Goal: Task Accomplishment & Management: Use online tool/utility

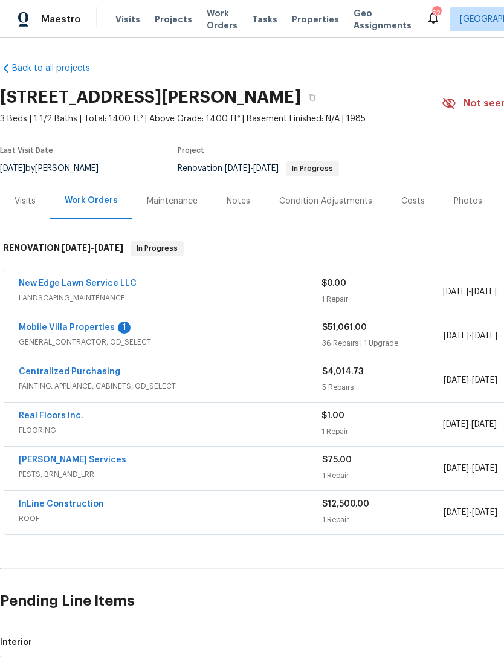
click at [50, 327] on link "Mobile Villa Properties" at bounding box center [67, 328] width 96 height 8
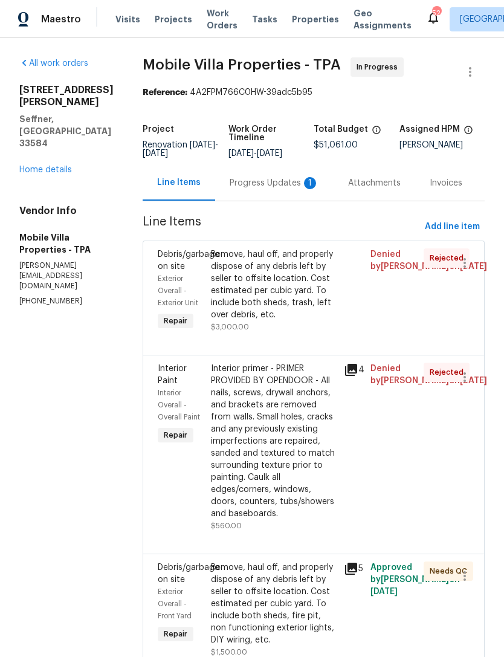
click at [233, 189] on div "Progress Updates 1" at bounding box center [275, 183] width 90 height 12
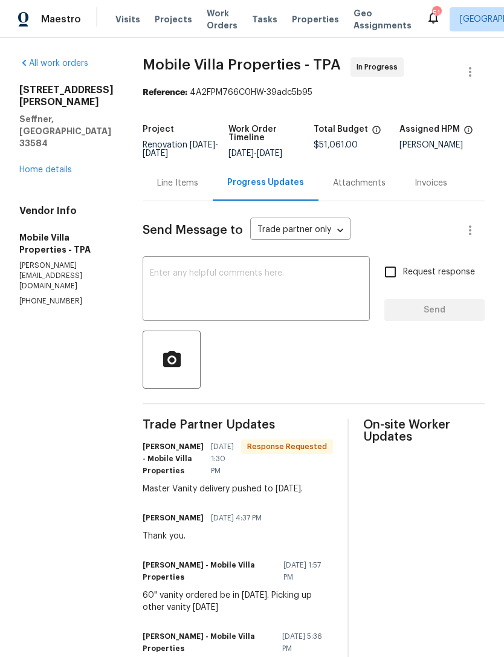
click at [302, 239] on body "Maestro Visits Projects Work Orders Tasks Properties Geo Assignments 51 [GEOGRA…" at bounding box center [252, 328] width 504 height 657
click at [308, 285] on div at bounding box center [252, 328] width 504 height 657
click at [304, 303] on textarea at bounding box center [256, 290] width 213 height 42
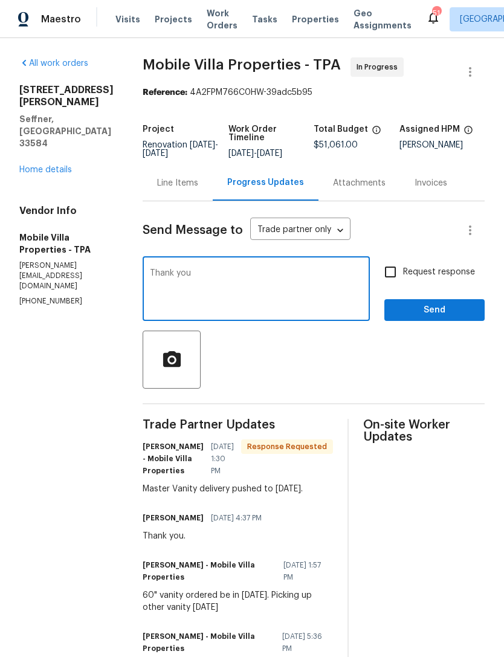
type textarea "Thank you"
click at [436, 308] on span "Send" at bounding box center [434, 310] width 81 height 15
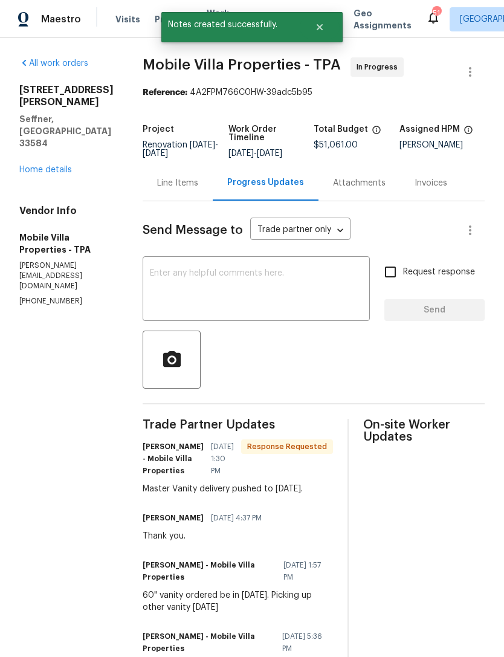
click at [43, 138] on h5 "Seffner, [GEOGRAPHIC_DATA] 33584" at bounding box center [66, 131] width 94 height 36
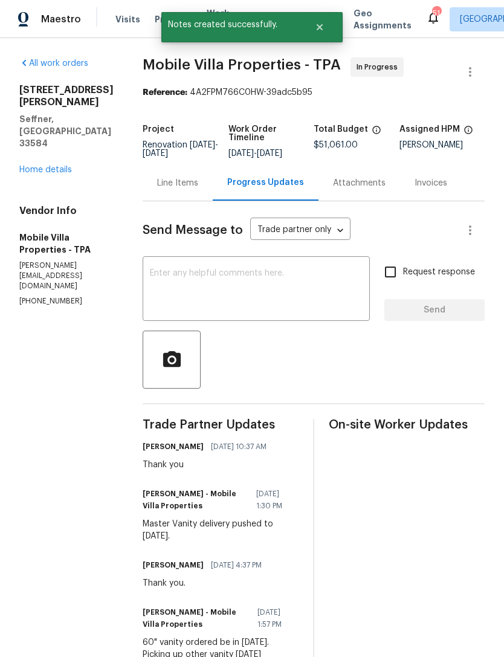
click at [44, 174] on link "Home details" at bounding box center [45, 170] width 53 height 8
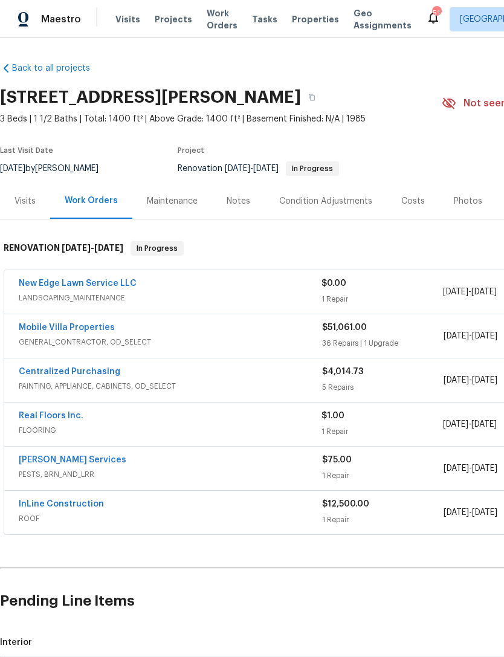
click at [65, 417] on link "Real Floors Inc." at bounding box center [51, 416] width 65 height 8
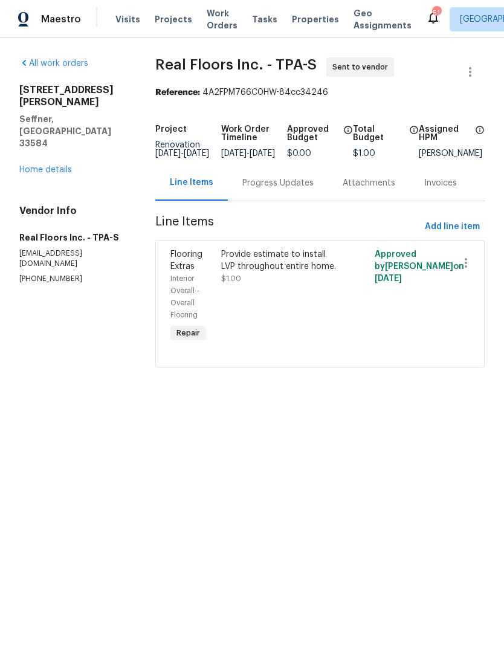
click at [275, 189] on div "Progress Updates" at bounding box center [278, 183] width 71 height 12
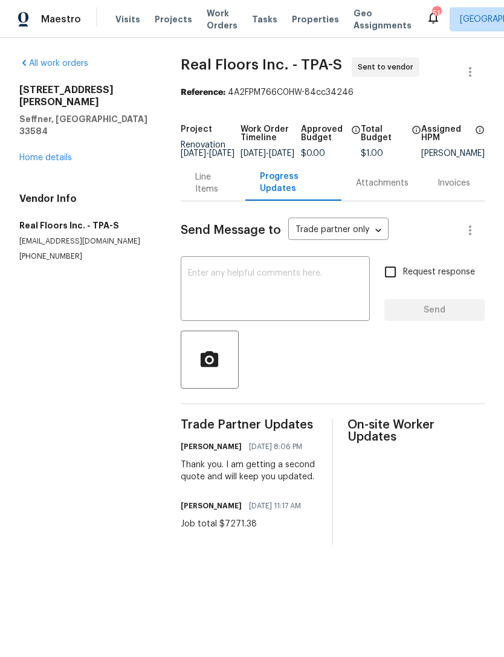
click at [212, 192] on div "Line Items" at bounding box center [213, 183] width 36 height 24
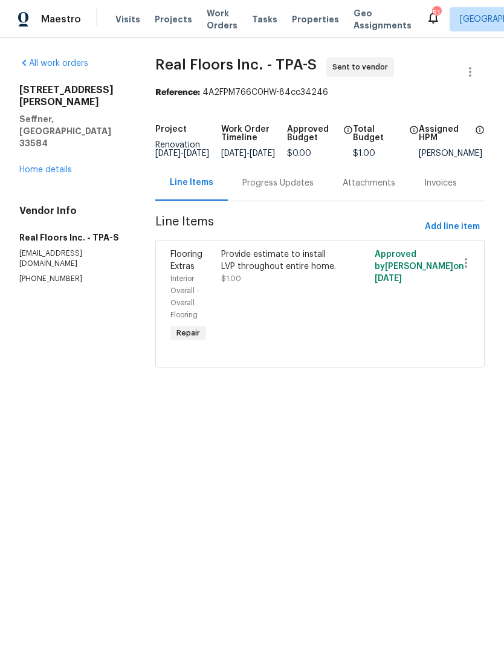
click at [270, 189] on div "Progress Updates" at bounding box center [278, 183] width 71 height 12
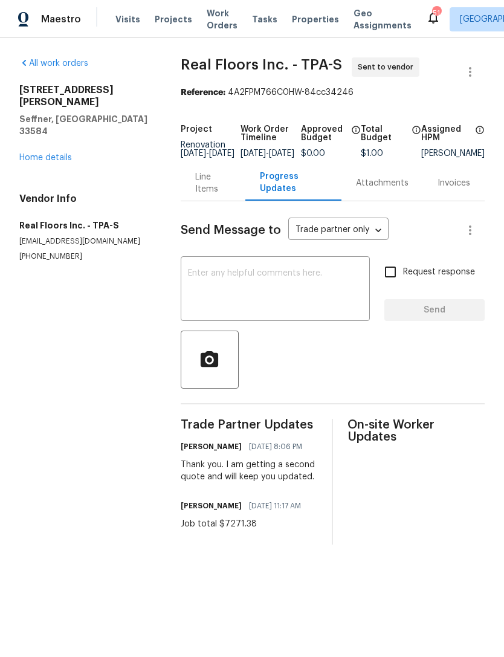
click at [210, 201] on div "Line Items" at bounding box center [213, 183] width 65 height 36
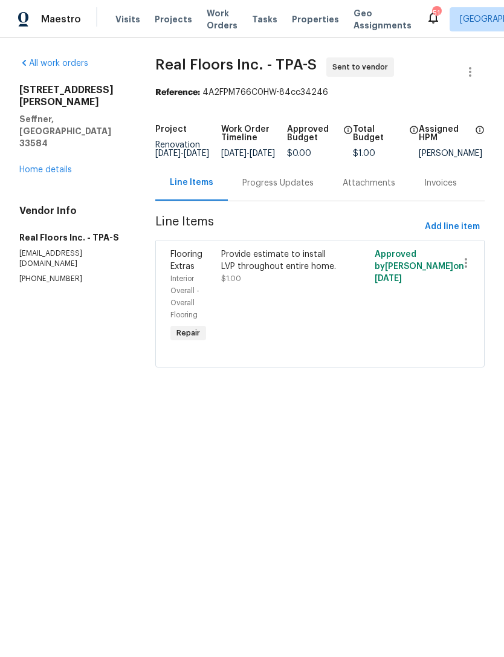
click at [263, 273] on div "Provide estimate to install LVP throughout entire home." at bounding box center [281, 261] width 120 height 24
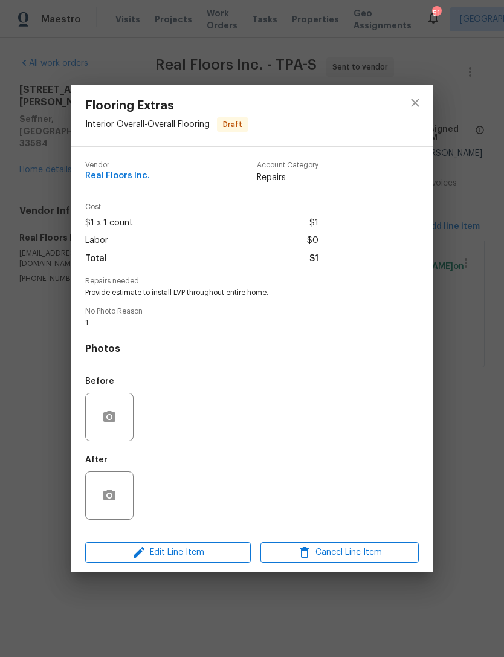
click at [213, 551] on span "Edit Line Item" at bounding box center [168, 553] width 158 height 15
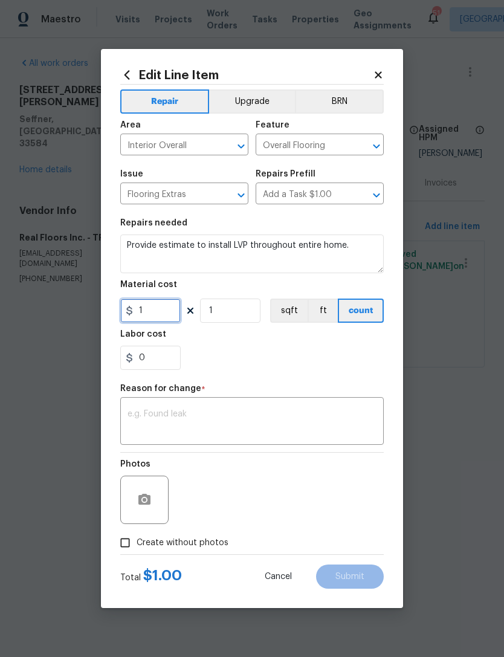
click at [169, 319] on input "1" at bounding box center [150, 311] width 60 height 24
click at [451, 309] on body "Maestro Visits Projects Work Orders Tasks Properties Geo Assignments 51 [GEOGRA…" at bounding box center [252, 201] width 504 height 402
type input "7271"
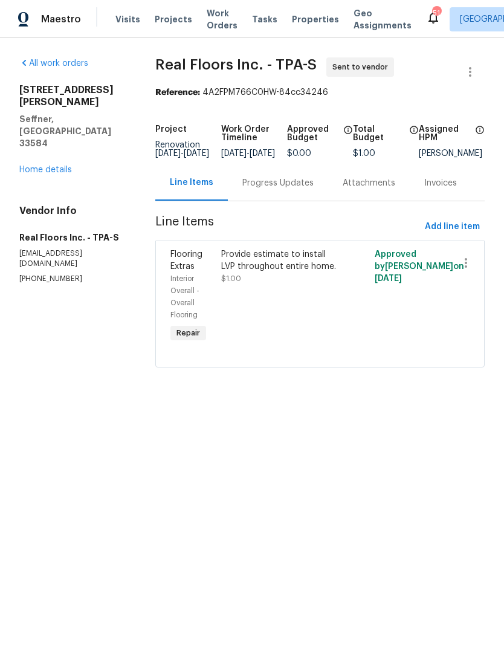
click at [288, 201] on div "Progress Updates" at bounding box center [278, 183] width 100 height 36
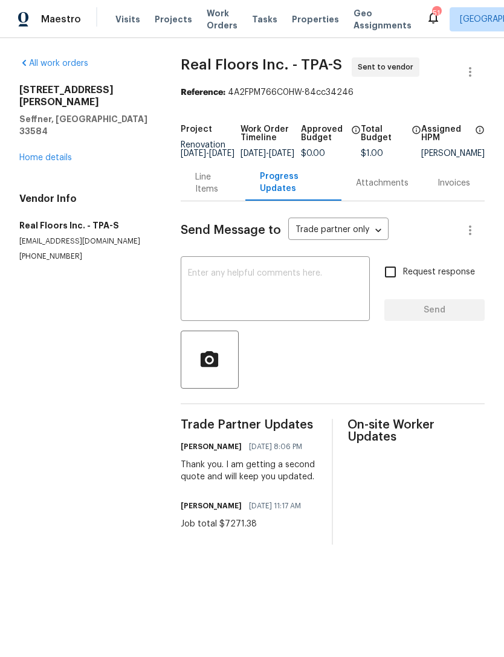
click at [208, 195] on div "Line Items" at bounding box center [213, 183] width 36 height 24
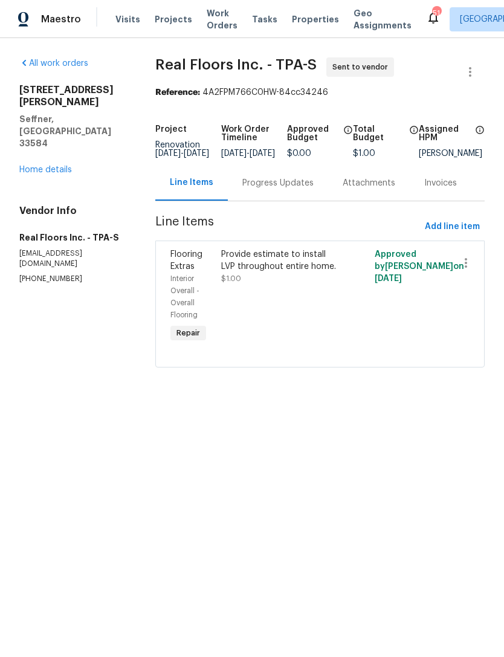
click at [272, 285] on div "Provide estimate to install LVP throughout entire home. $1.00" at bounding box center [281, 267] width 120 height 36
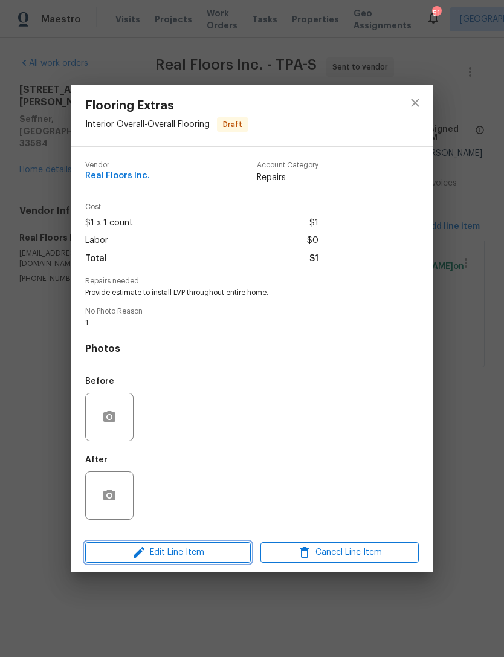
click at [213, 563] on button "Edit Line Item" at bounding box center [168, 552] width 166 height 21
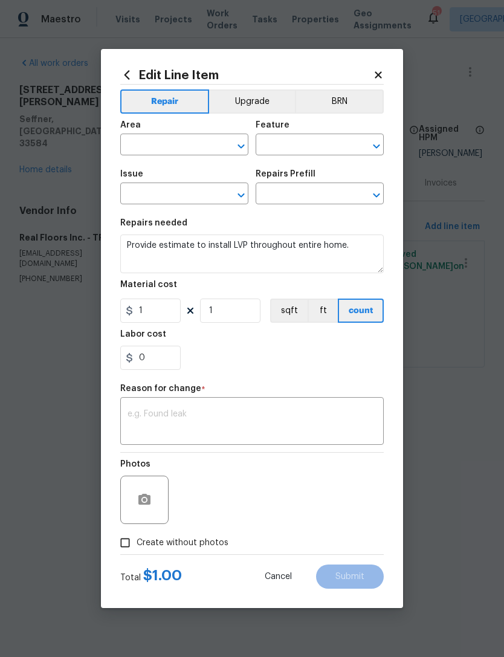
type input "Interior Overall"
type input "Overall Flooring"
type input "Flooring Extras"
type input "Add a Task $1.00"
click at [159, 322] on input "1" at bounding box center [150, 311] width 60 height 24
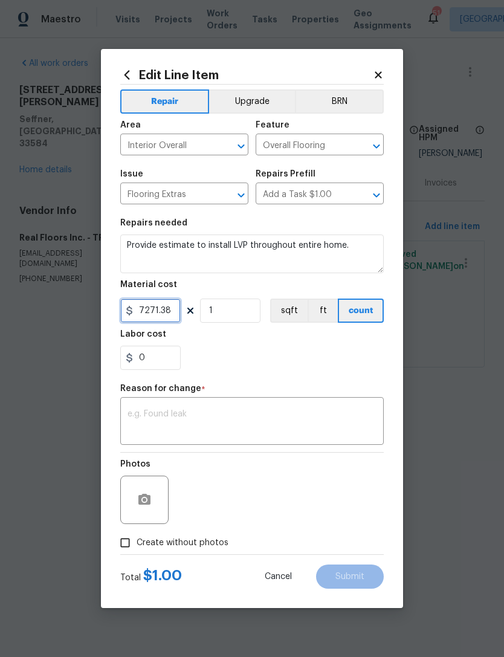
type input "7271.38"
click at [311, 435] on textarea at bounding box center [252, 422] width 249 height 25
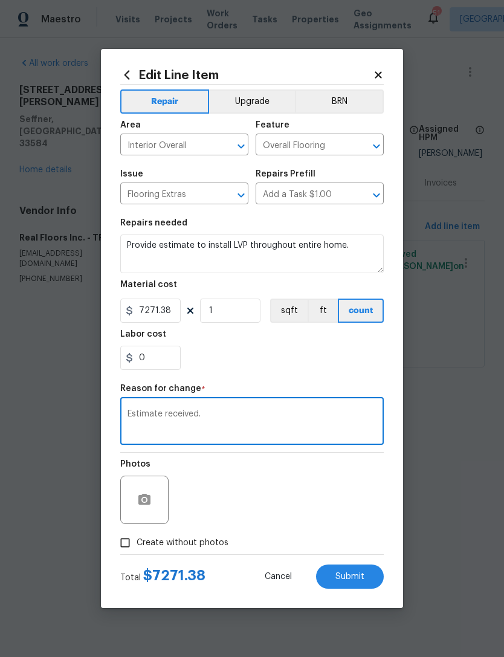
type textarea "Estimate received."
click at [333, 376] on section "Repairs needed Provide estimate to install LVP throughout entire home. Material…" at bounding box center [252, 295] width 264 height 166
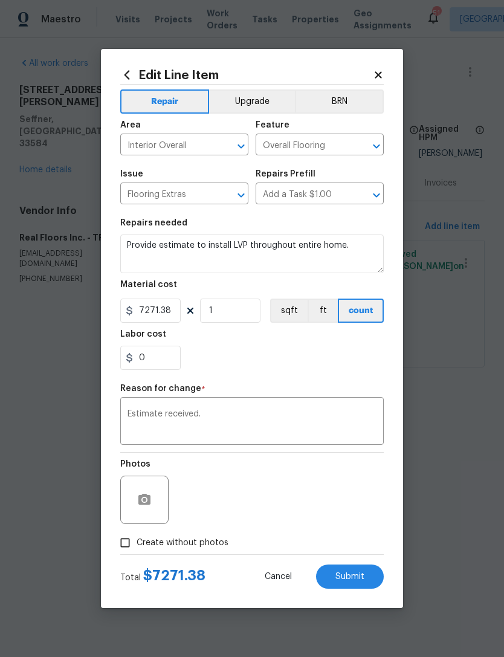
click at [218, 542] on span "Create without photos" at bounding box center [183, 543] width 92 height 13
click at [137, 542] on input "Create without photos" at bounding box center [125, 543] width 23 height 23
checkbox input "true"
click at [359, 566] on button "Submit" at bounding box center [350, 577] width 68 height 24
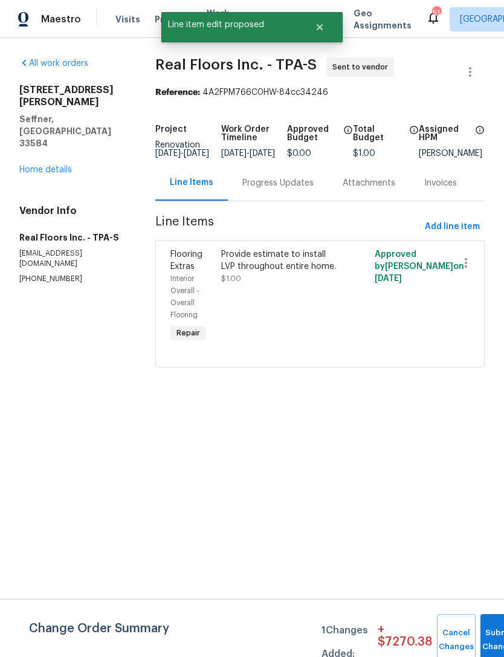
click at [363, 402] on html "Maestro Visits Projects Work Orders Tasks Properties Geo Assignments 51 [GEOGRA…" at bounding box center [252, 201] width 504 height 402
click at [488, 621] on button "Submit Changes" at bounding box center [500, 640] width 39 height 52
